Goal: Transaction & Acquisition: Purchase product/service

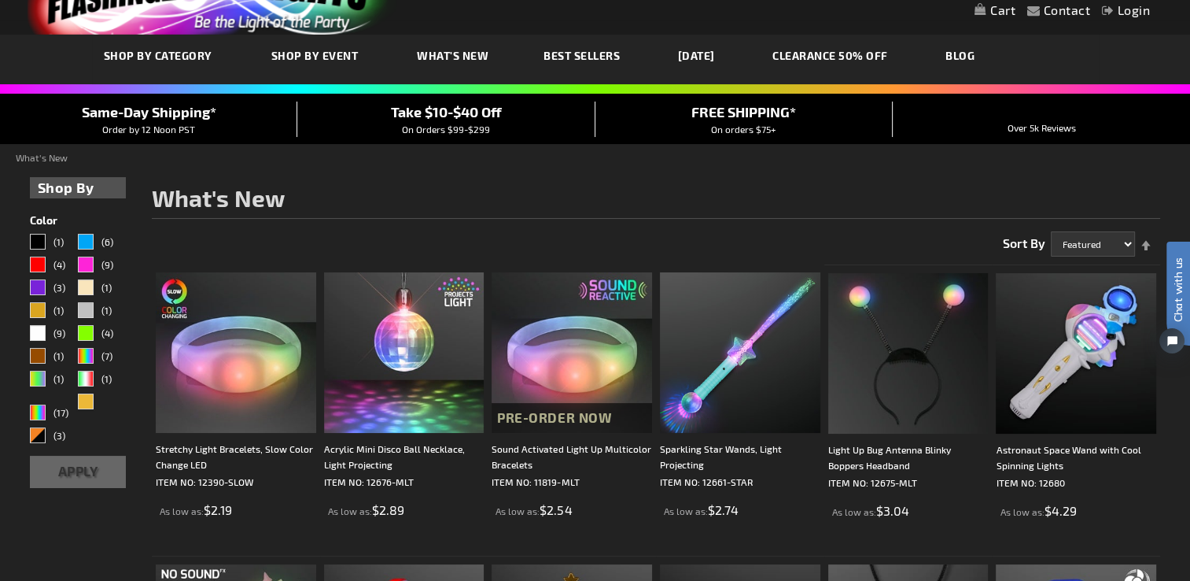
scroll to position [78, 0]
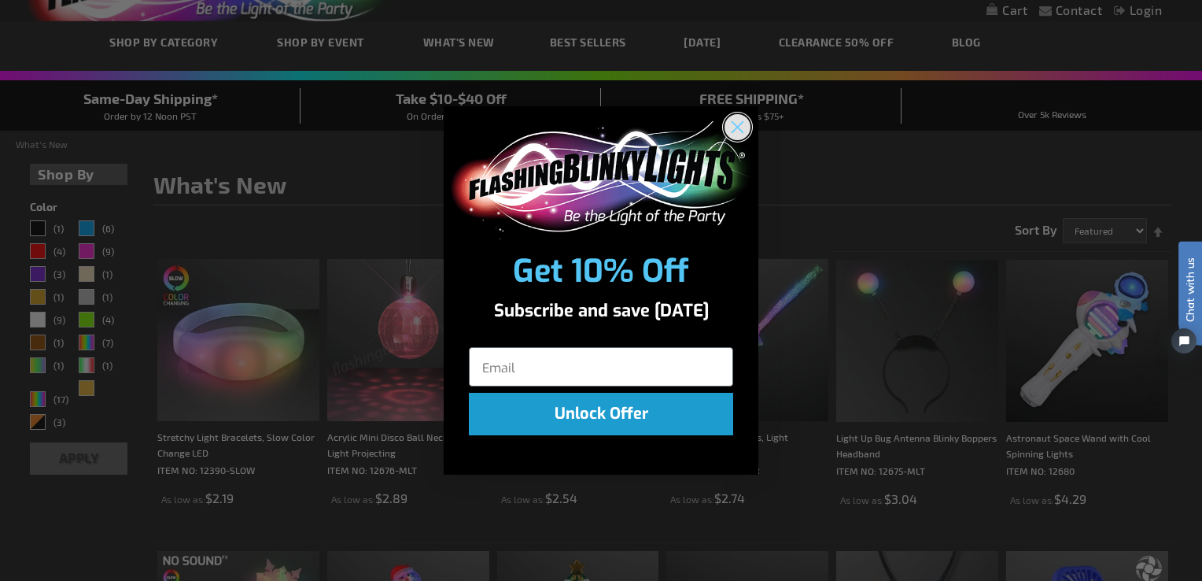
click at [739, 131] on circle "Close dialog" at bounding box center [737, 126] width 26 height 26
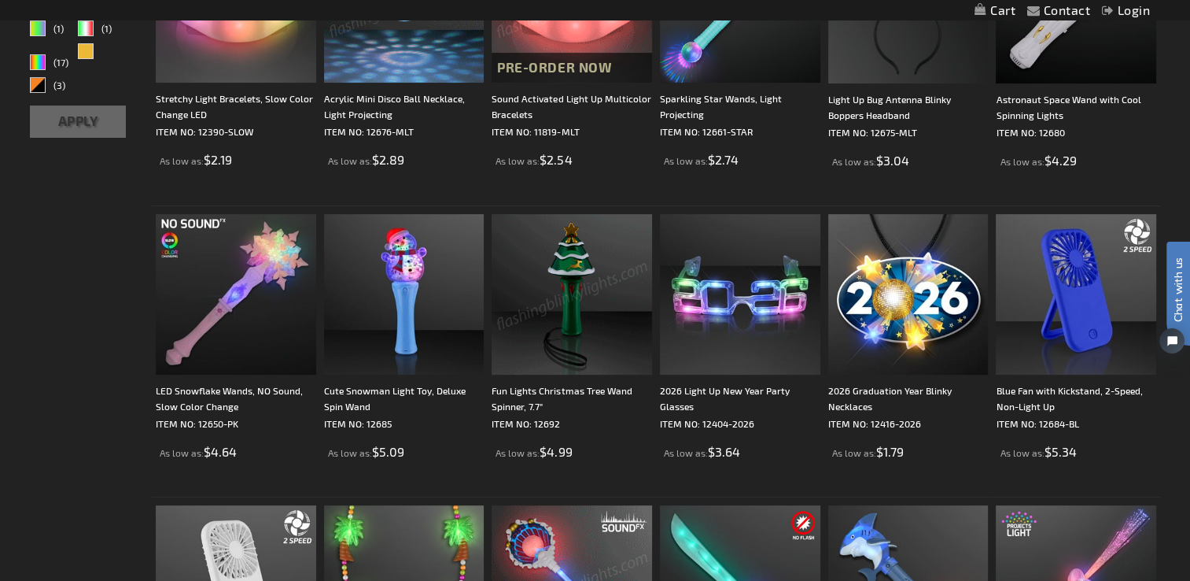
scroll to position [414, 0]
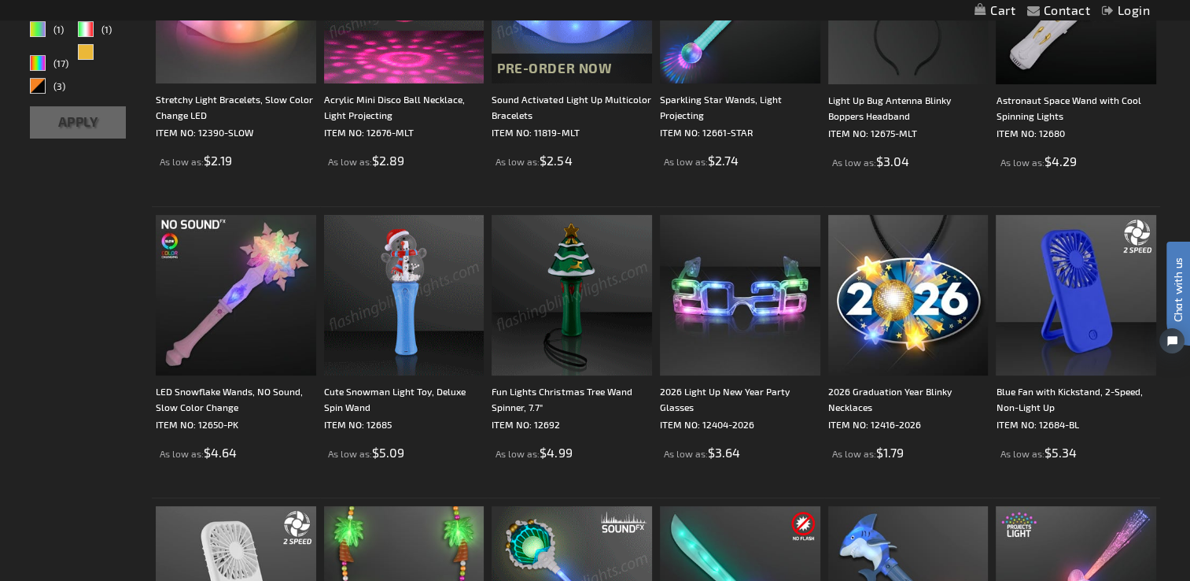
click at [427, 332] on img at bounding box center [404, 295] width 160 height 160
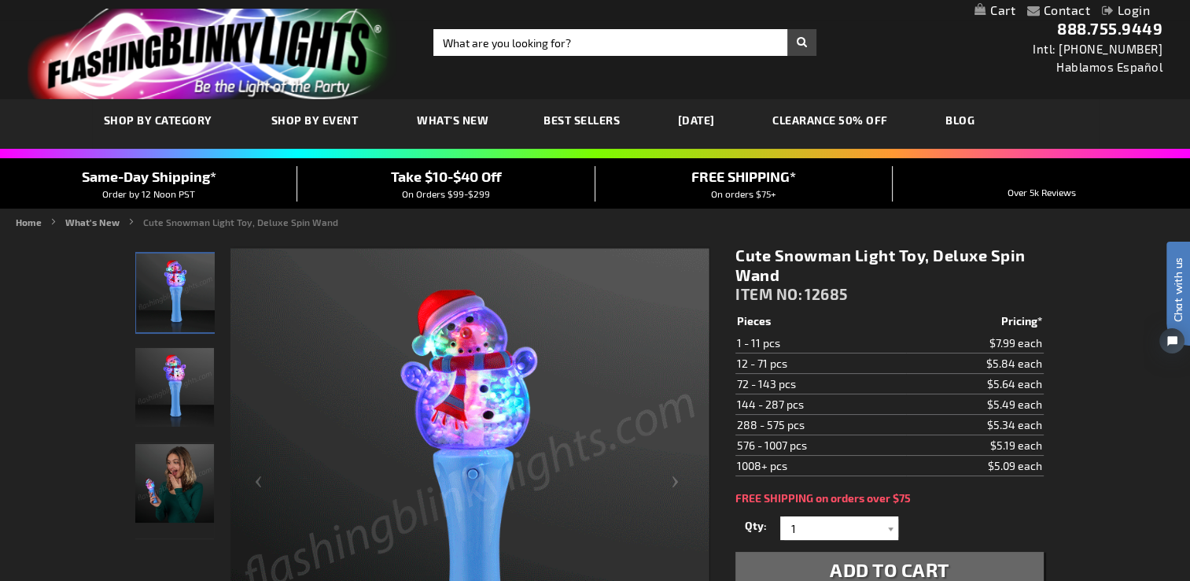
click at [459, 124] on span "What's New" at bounding box center [453, 119] width 72 height 13
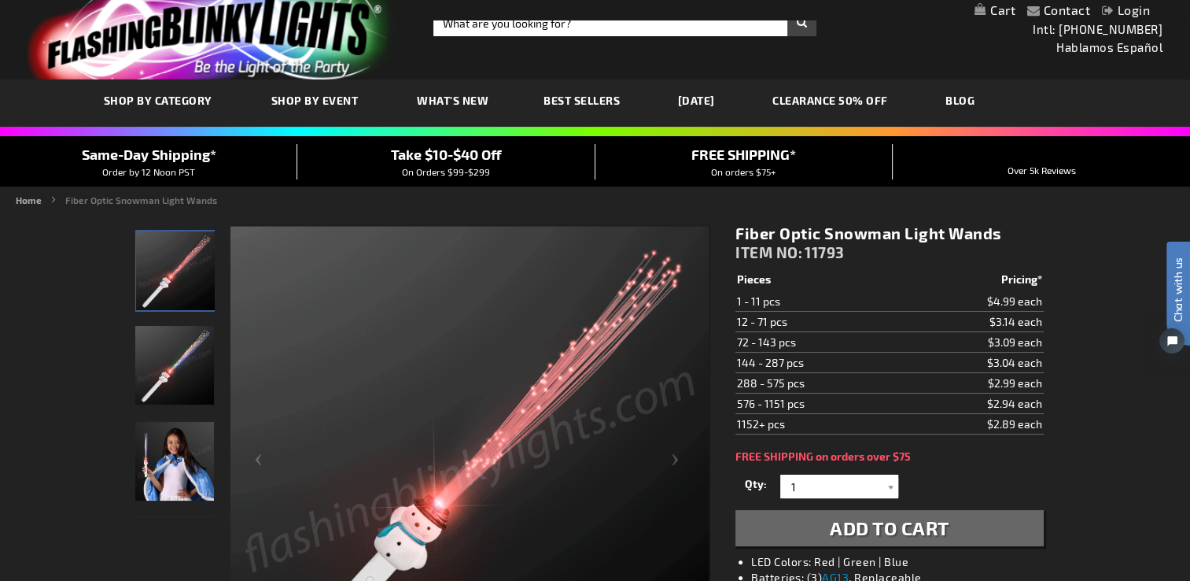
scroll to position [18, 0]
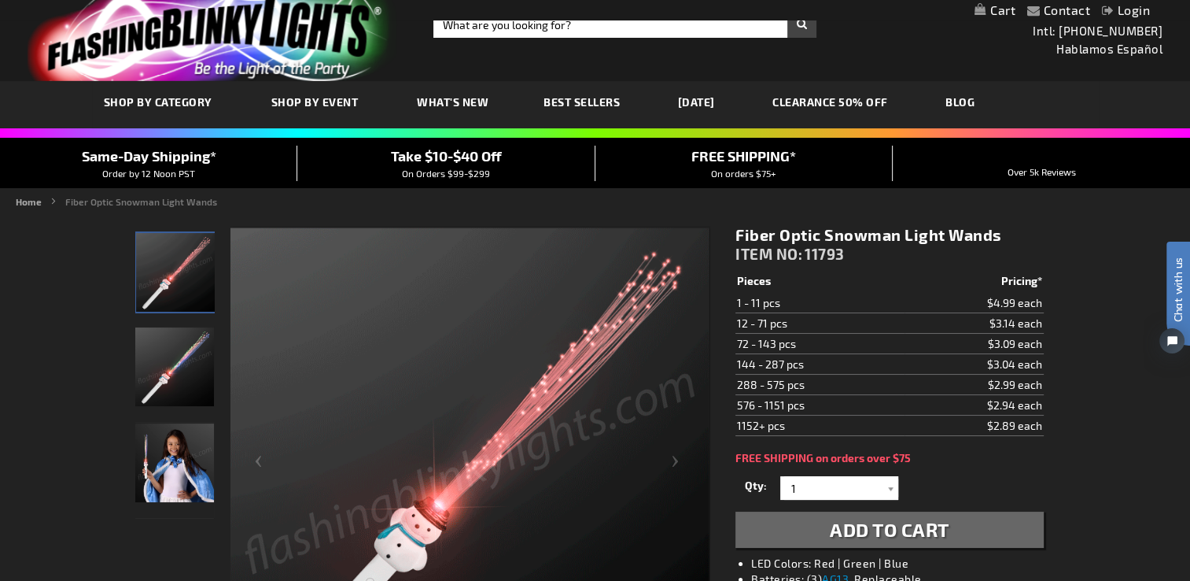
click at [467, 101] on span "What's New" at bounding box center [453, 101] width 72 height 13
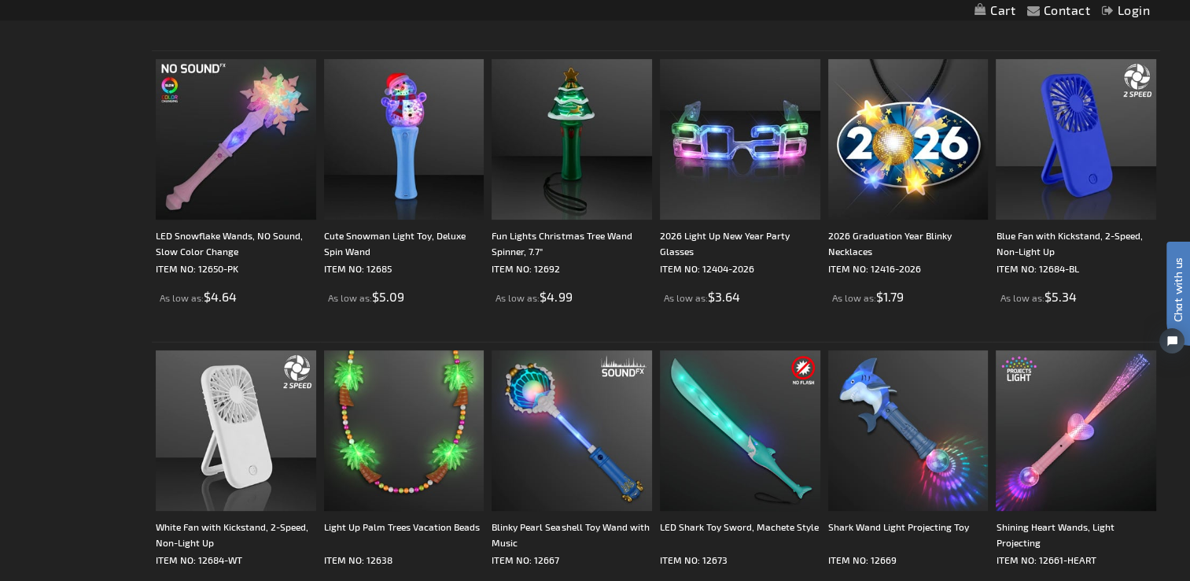
scroll to position [571, 0]
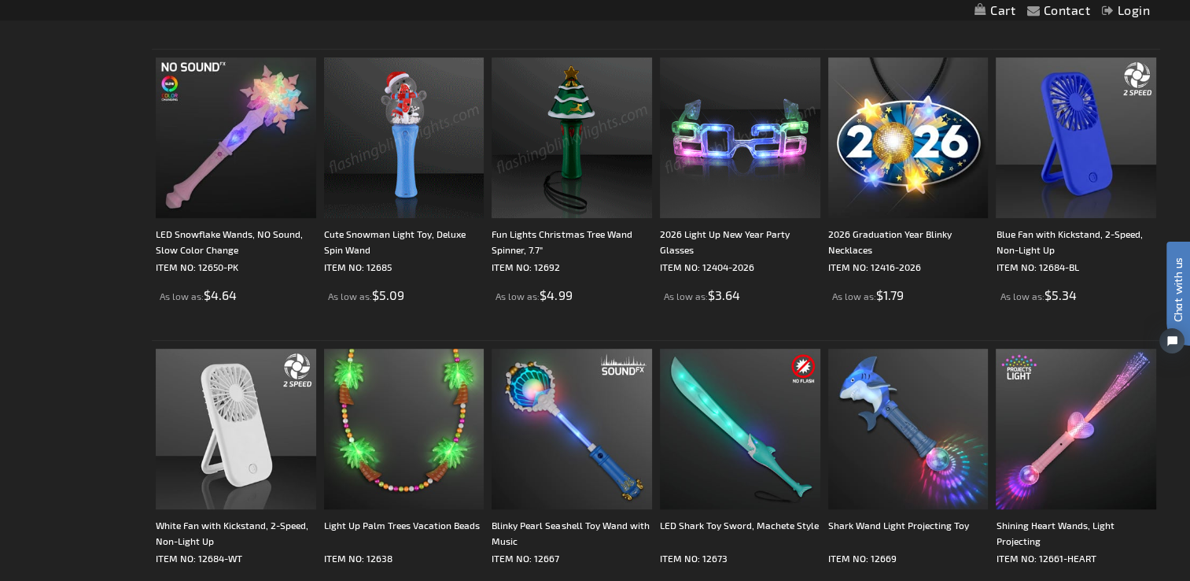
click at [563, 171] on img at bounding box center [572, 137] width 160 height 160
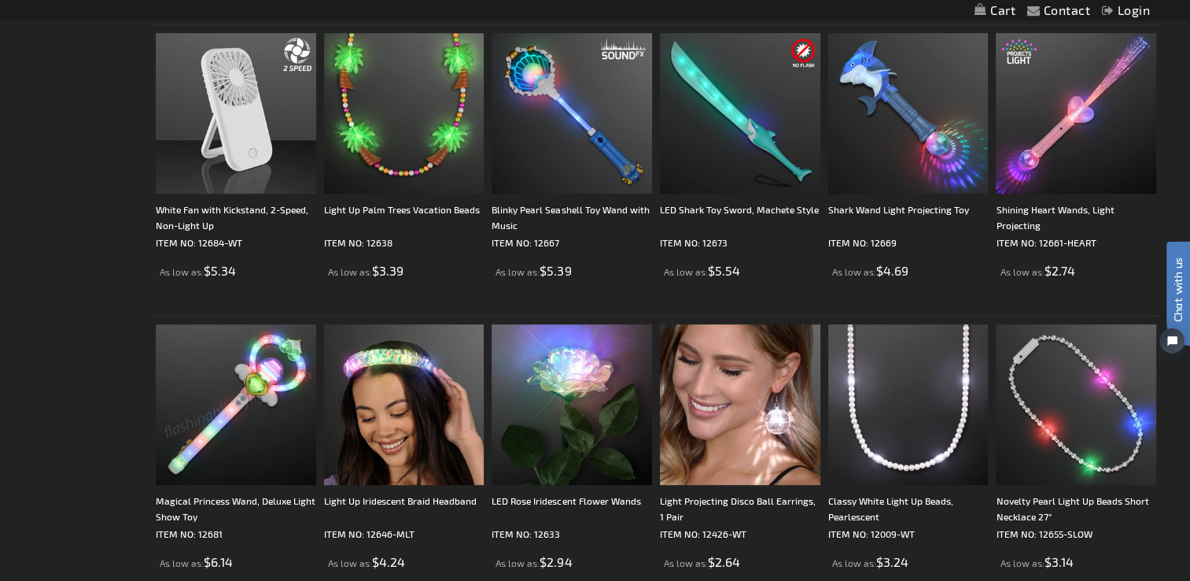
scroll to position [887, 0]
